Goal: Book appointment/travel/reservation

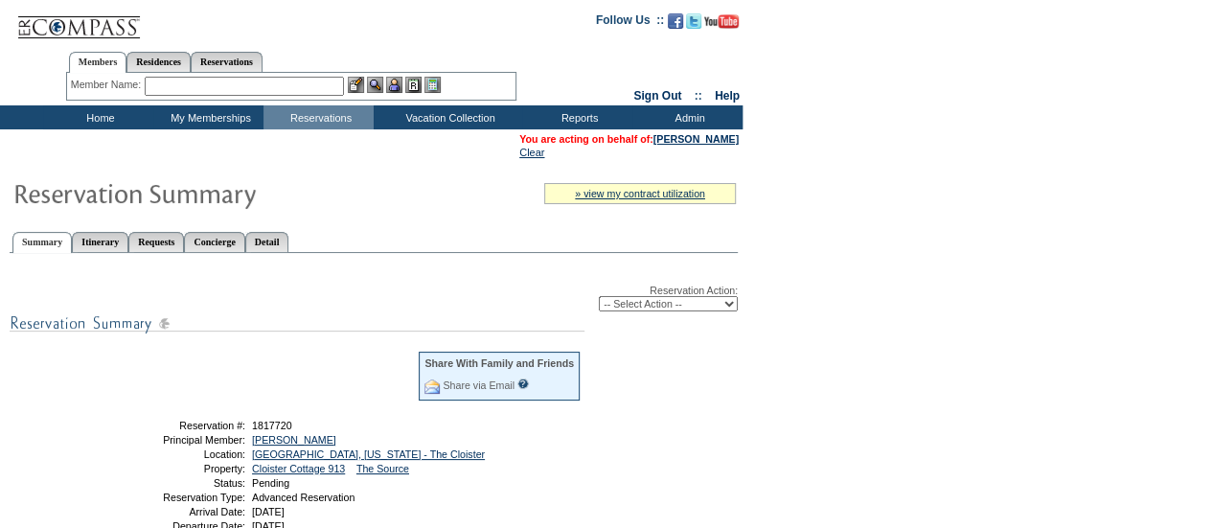
click at [689, 302] on select "-- Select Action -- Modify Reservation Dates Modify Reservation Cost Modify Occ…" at bounding box center [668, 303] width 139 height 15
select select "ChangeClubProp"
click at [599, 298] on select "-- Select Action -- Modify Reservation Dates Modify Reservation Cost Modify Occ…" at bounding box center [668, 303] width 139 height 15
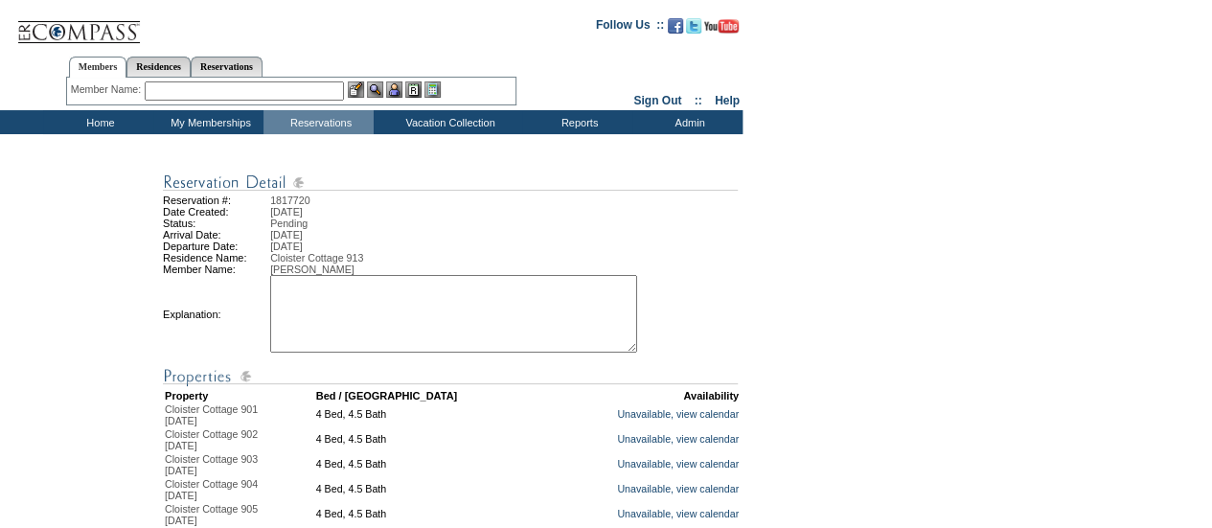
click at [485, 313] on textarea at bounding box center [453, 314] width 367 height 78
